Goal: Navigation & Orientation: Find specific page/section

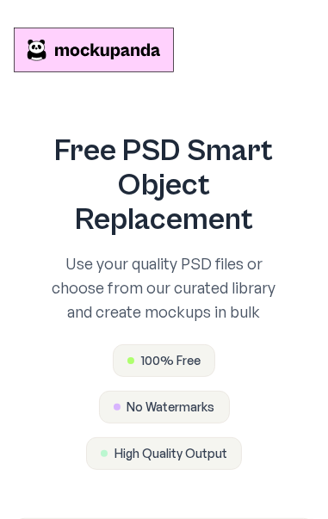
click at [261, 81] on header "Why Mockupanda How it works FAQ" at bounding box center [164, 50] width 300 height 72
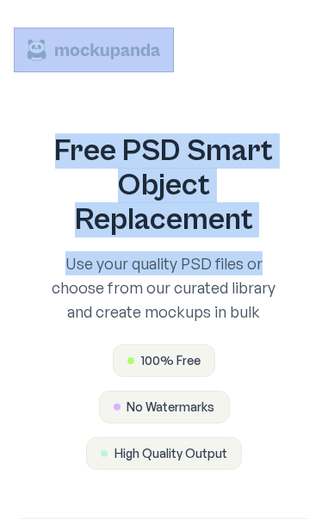
drag, startPoint x: 289, startPoint y: 272, endPoint x: 291, endPoint y: 54, distance: 217.7
click at [253, 66] on header "Why Mockupanda How it works FAQ" at bounding box center [164, 50] width 300 height 72
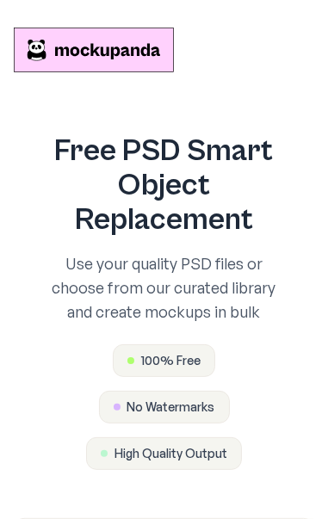
scroll to position [453, 0]
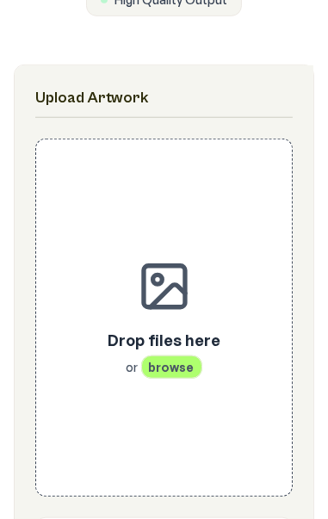
click at [169, 355] on span "browse" at bounding box center [171, 366] width 61 height 23
